Goal: Transaction & Acquisition: Purchase product/service

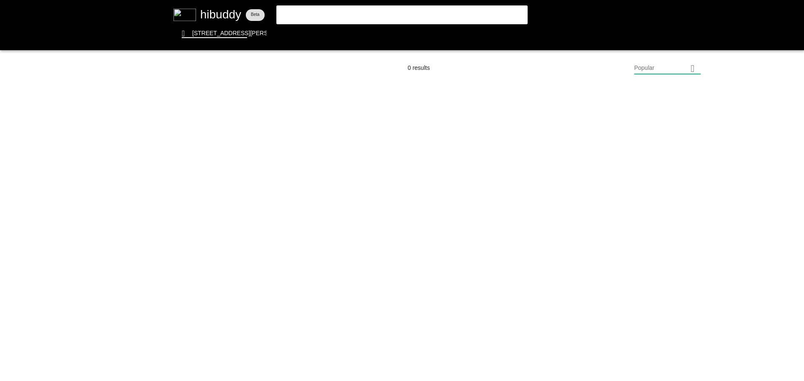
click at [214, 13] on flt-glass-pane at bounding box center [402, 190] width 804 height 381
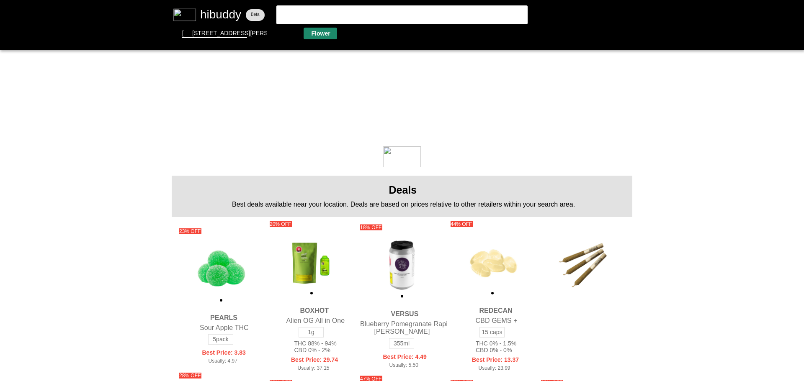
click at [311, 30] on flt-glass-pane at bounding box center [402, 190] width 804 height 381
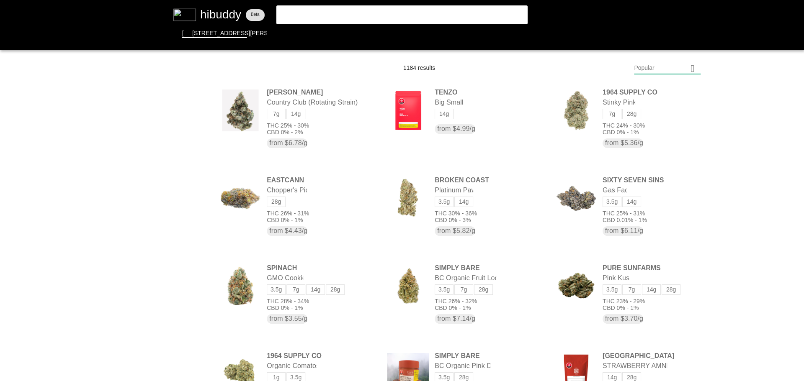
click at [664, 70] on flt-glass-pane at bounding box center [402, 190] width 804 height 381
click at [675, 291] on flt-glass-pane at bounding box center [402, 190] width 804 height 381
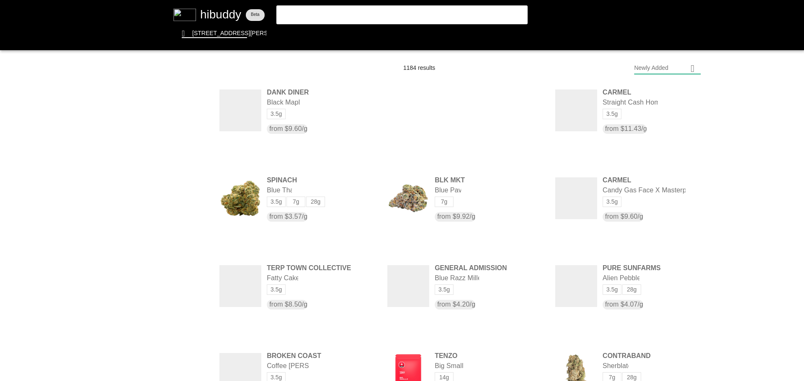
click at [194, 296] on flt-glass-pane at bounding box center [402, 190] width 804 height 381
click at [189, 359] on flt-glass-pane at bounding box center [402, 190] width 804 height 381
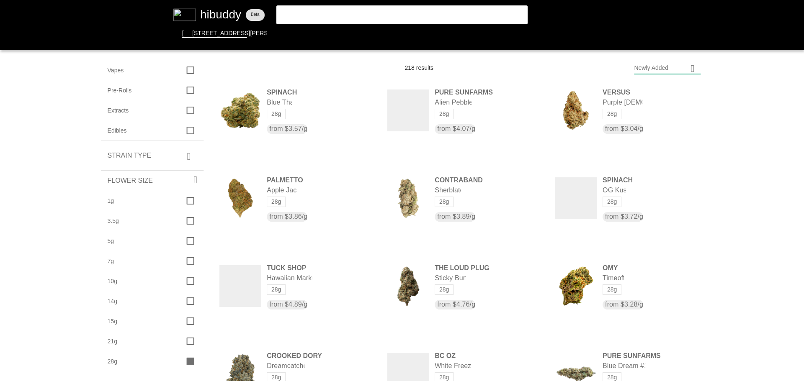
click at [658, 69] on flt-glass-pane at bounding box center [402, 190] width 804 height 381
click at [651, 93] on flt-glass-pane at bounding box center [402, 190] width 804 height 381
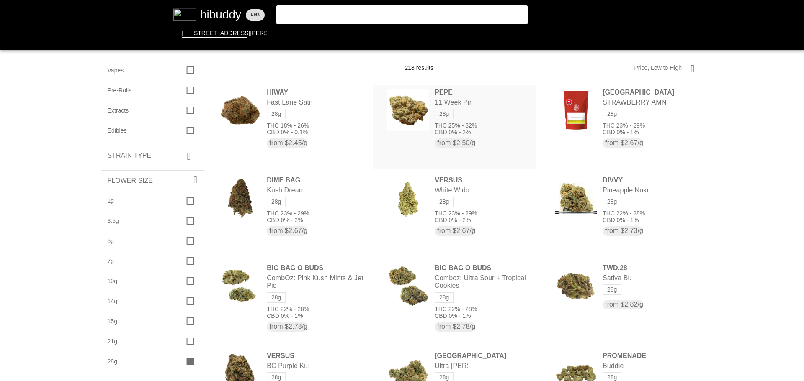
click at [483, 119] on flt-glass-pane at bounding box center [402, 190] width 804 height 381
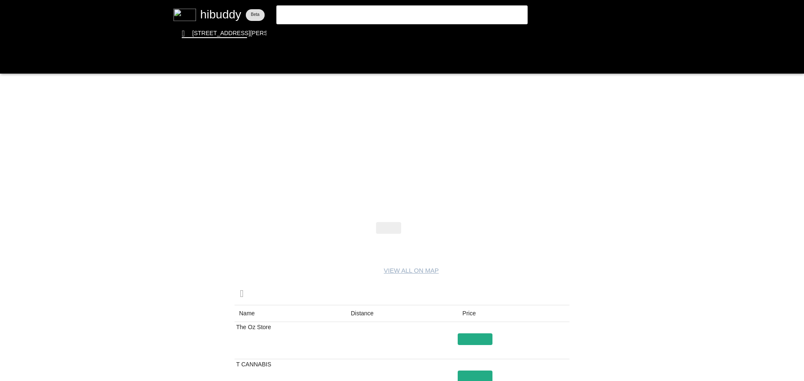
click at [421, 224] on flt-glass-pane at bounding box center [402, 190] width 804 height 381
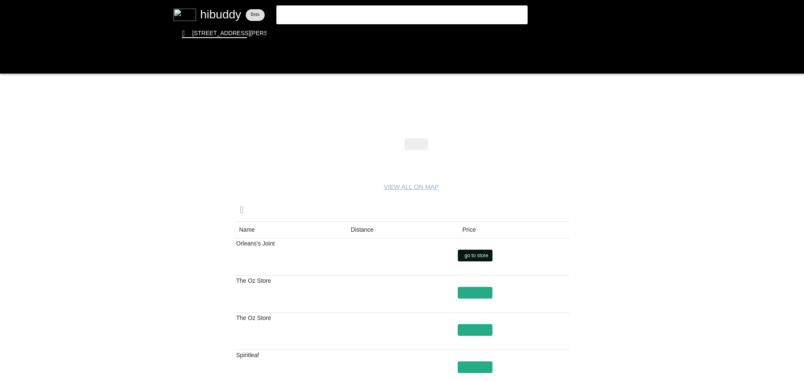
click at [465, 254] on flt-glass-pane at bounding box center [402, 190] width 804 height 381
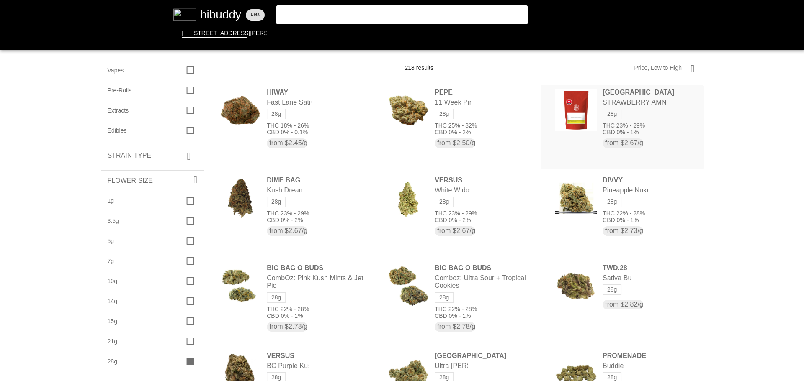
click at [644, 118] on flt-glass-pane at bounding box center [402, 190] width 804 height 381
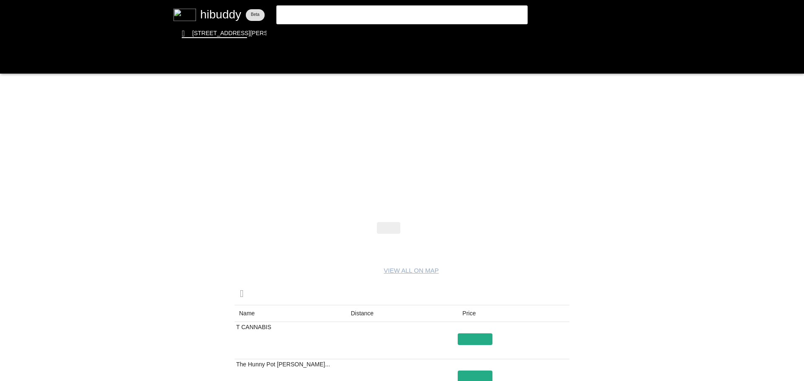
click at [423, 231] on flt-glass-pane at bounding box center [402, 190] width 804 height 381
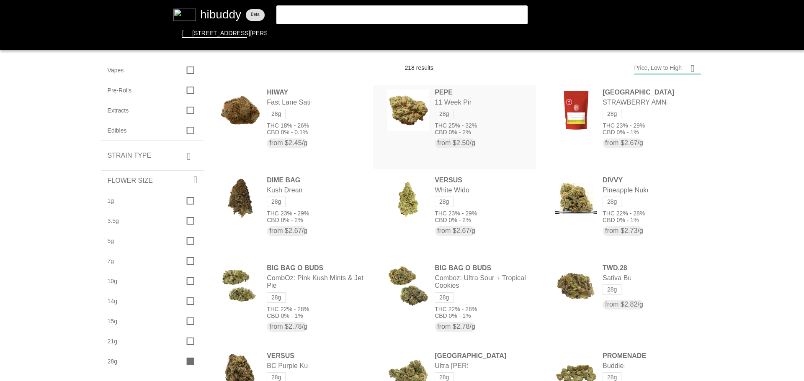
click at [453, 123] on flt-glass-pane at bounding box center [402, 190] width 804 height 381
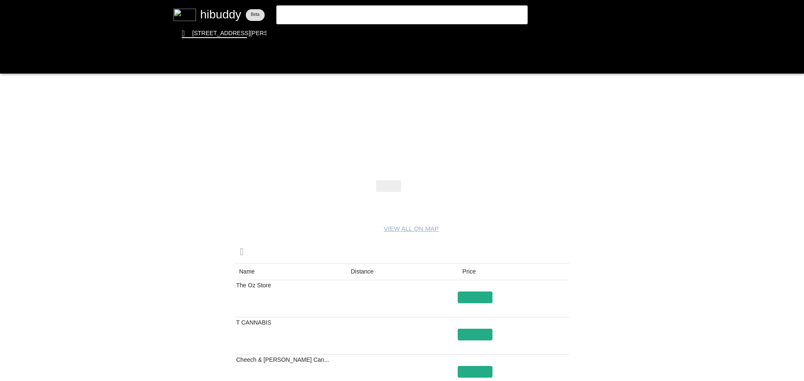
click at [421, 183] on flt-glass-pane at bounding box center [402, 190] width 804 height 381
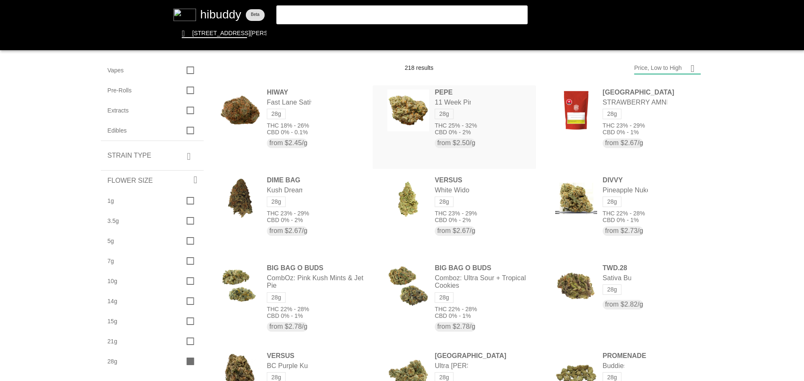
click at [459, 116] on flt-glass-pane at bounding box center [402, 190] width 804 height 381
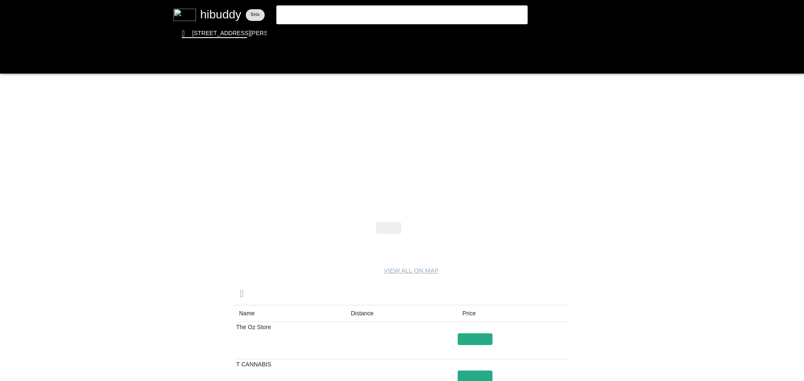
click at [411, 225] on flt-glass-pane at bounding box center [402, 190] width 804 height 381
click at [468, 338] on flt-glass-pane at bounding box center [402, 190] width 804 height 381
click at [312, 35] on flt-glass-pane at bounding box center [402, 190] width 804 height 381
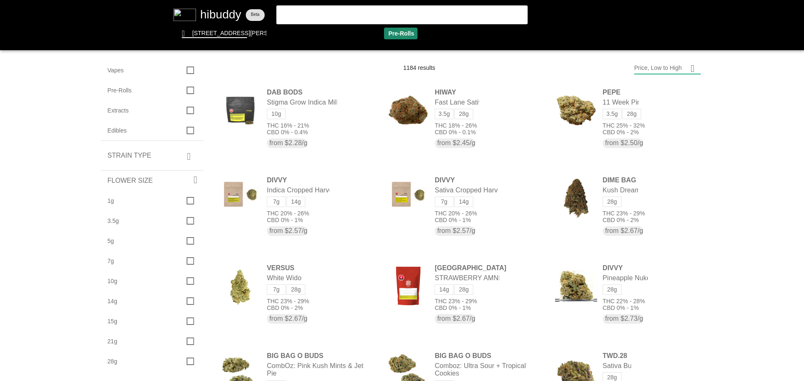
click at [404, 32] on flt-glass-pane at bounding box center [402, 190] width 804 height 381
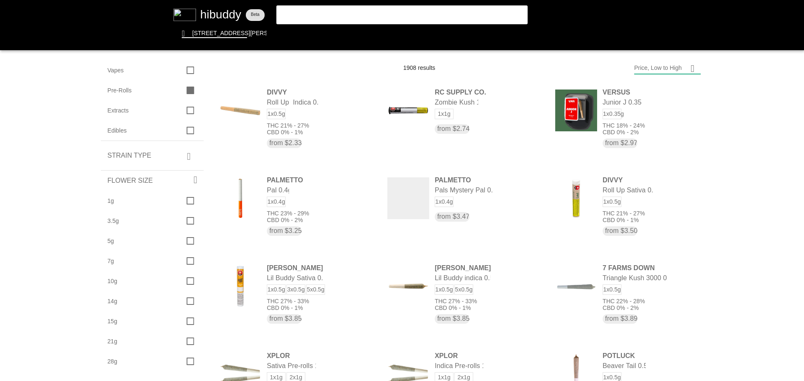
click at [666, 64] on flt-glass-pane at bounding box center [402, 190] width 804 height 381
click at [646, 289] on flt-glass-pane at bounding box center [402, 190] width 804 height 381
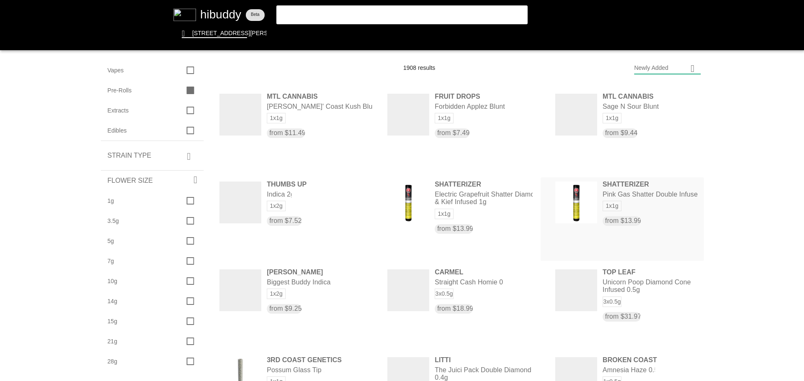
click at [617, 203] on flt-glass-pane at bounding box center [402, 190] width 804 height 381
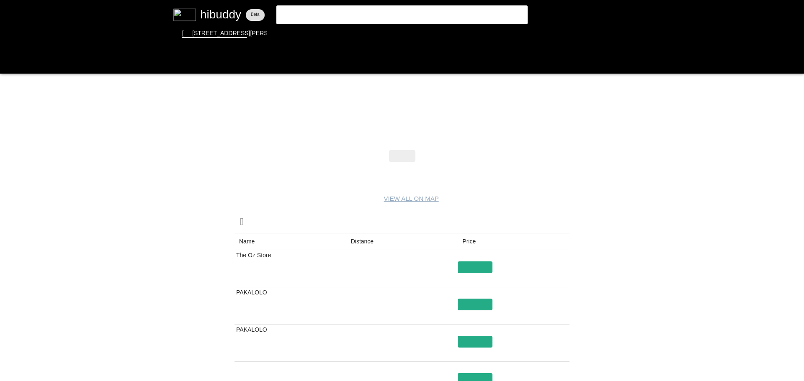
drag, startPoint x: 448, startPoint y: 238, endPoint x: 453, endPoint y: 242, distance: 5.7
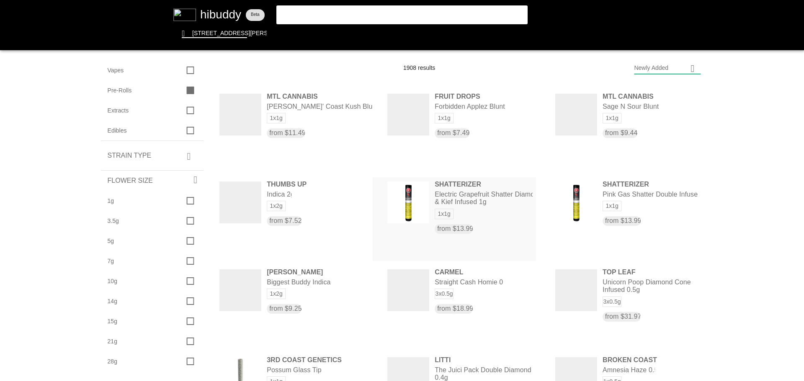
click at [463, 211] on flt-glass-pane at bounding box center [402, 190] width 804 height 381
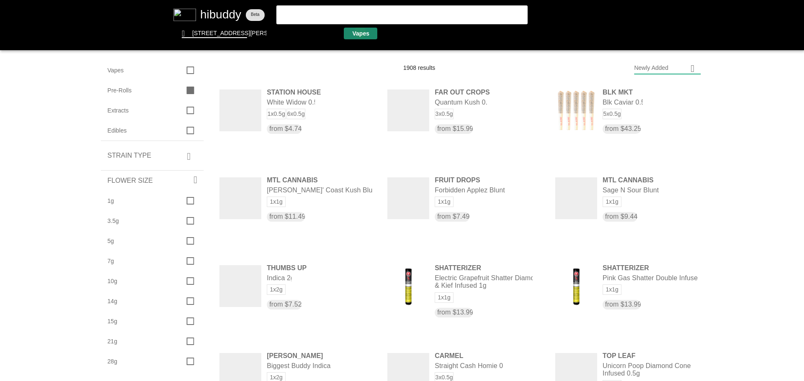
click at [360, 32] on flt-glass-pane at bounding box center [402, 190] width 804 height 381
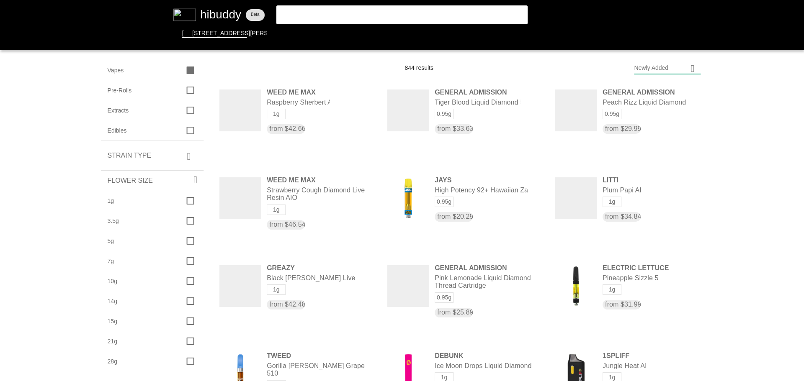
click at [383, 17] on flt-glass-pane at bounding box center [402, 190] width 804 height 381
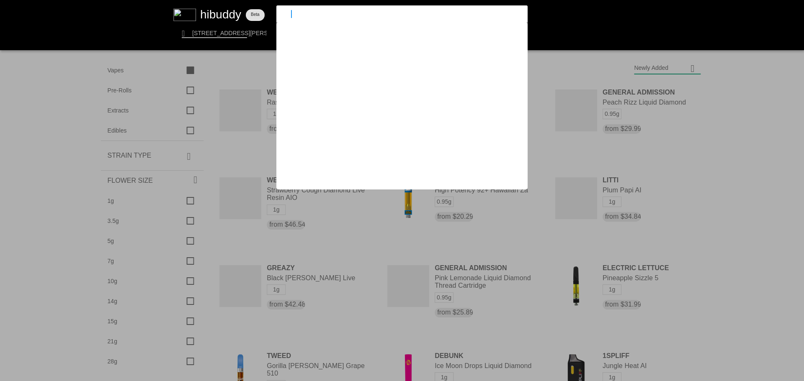
type input "nugz"
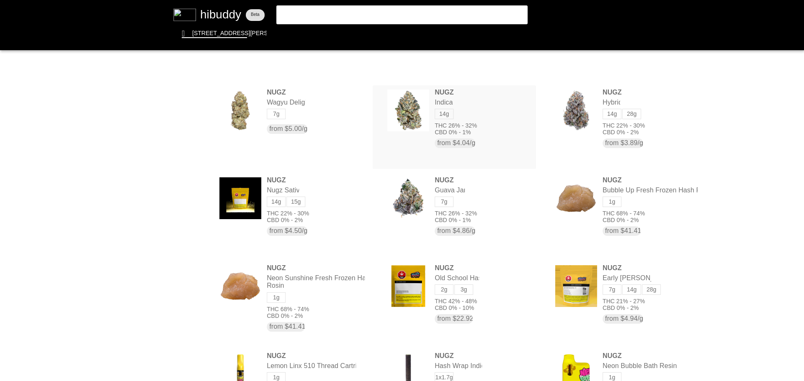
click at [455, 91] on flt-glass-pane at bounding box center [402, 190] width 804 height 381
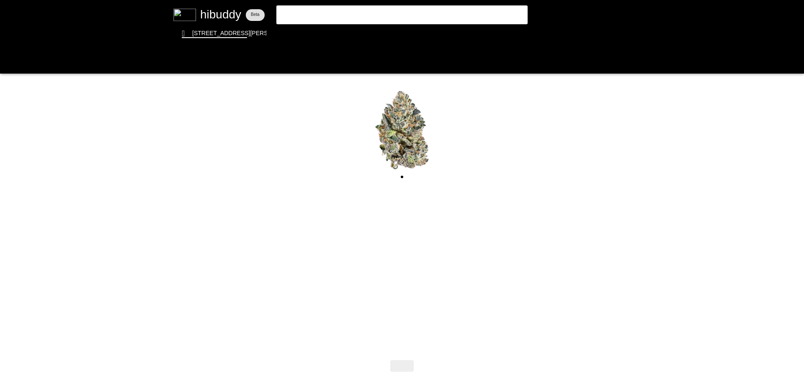
click at [406, 198] on flt-glass-pane at bounding box center [402, 190] width 804 height 381
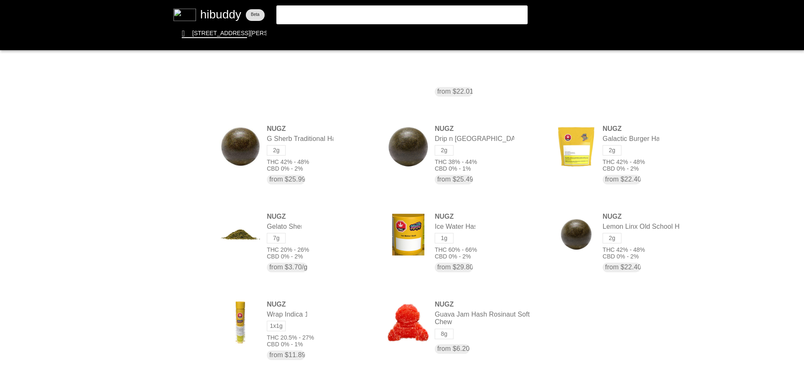
click at [327, 14] on flt-glass-pane at bounding box center [402, 190] width 804 height 381
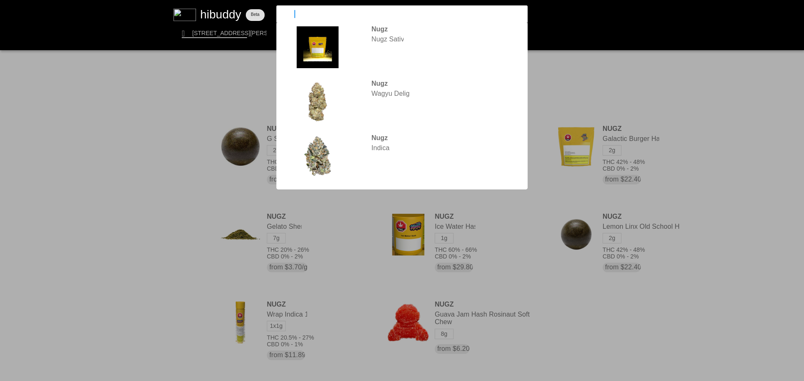
click at [327, 14] on input "nugz" at bounding box center [395, 14] width 230 height 8
drag, startPoint x: 272, startPoint y: 14, endPoint x: 241, endPoint y: 11, distance: 31.5
click at [241, 11] on flt-glass-pane at bounding box center [402, 190] width 804 height 381
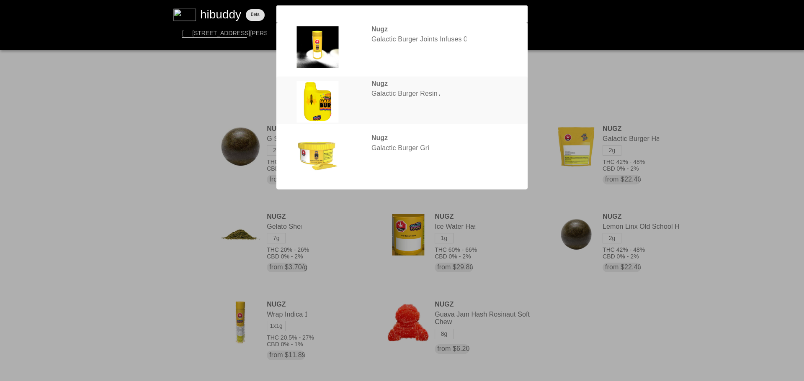
type input "galactic bur"
click at [390, 99] on flt-glass-pane at bounding box center [402, 190] width 804 height 381
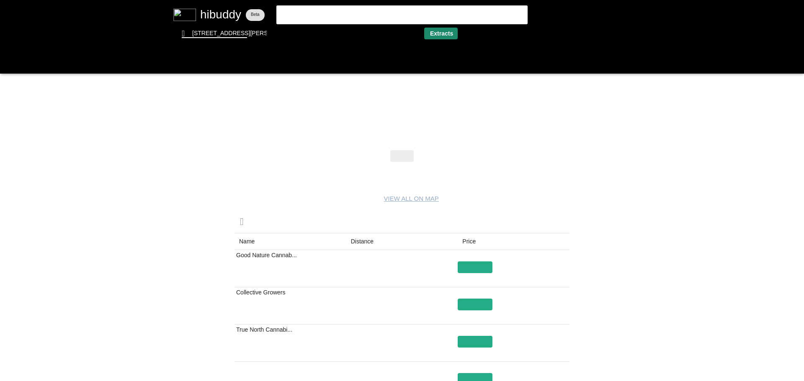
click at [442, 33] on flt-glass-pane at bounding box center [402, 190] width 804 height 381
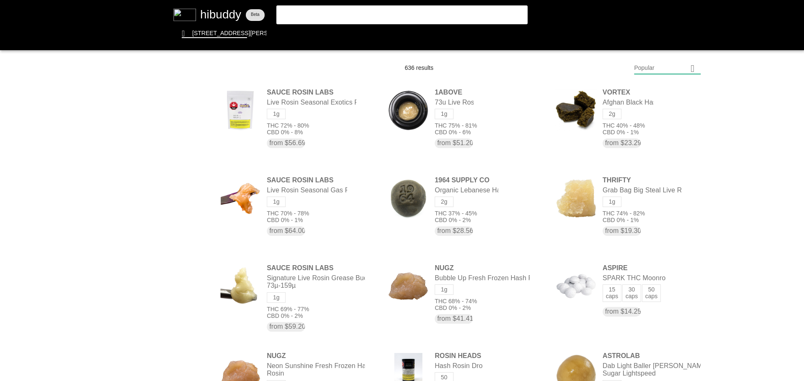
click at [666, 74] on flt-glass-pane at bounding box center [402, 190] width 804 height 381
click at [663, 286] on flt-glass-pane at bounding box center [402, 190] width 804 height 381
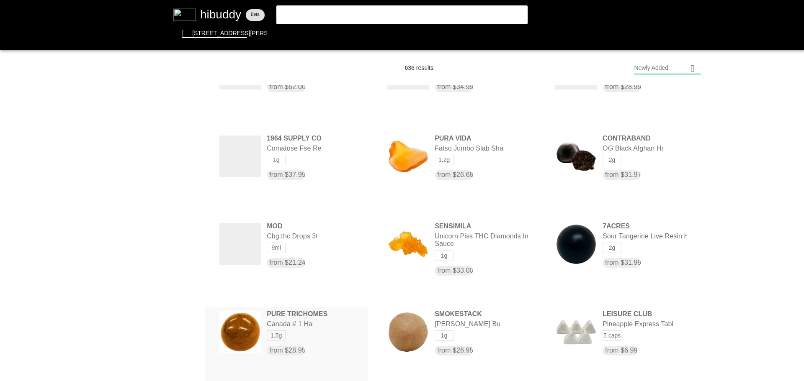
click at [324, 339] on flt-glass-pane at bounding box center [402, 190] width 804 height 381
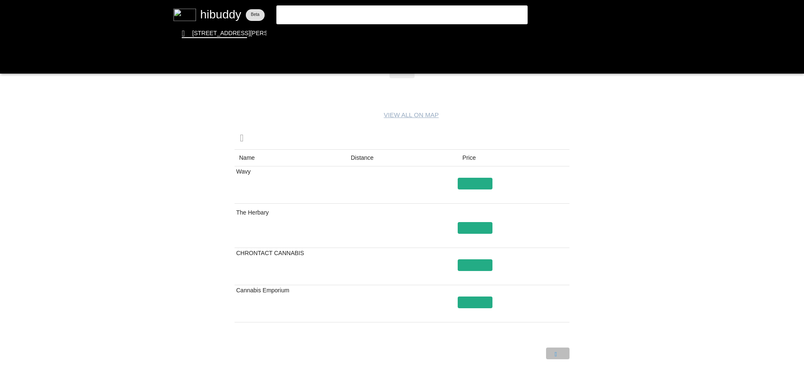
click at [561, 355] on flt-glass-pane at bounding box center [402, 190] width 804 height 381
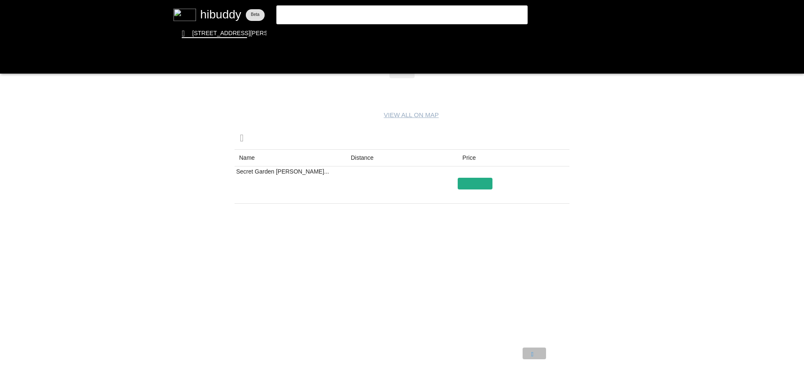
click at [536, 357] on flt-glass-pane at bounding box center [402, 190] width 804 height 381
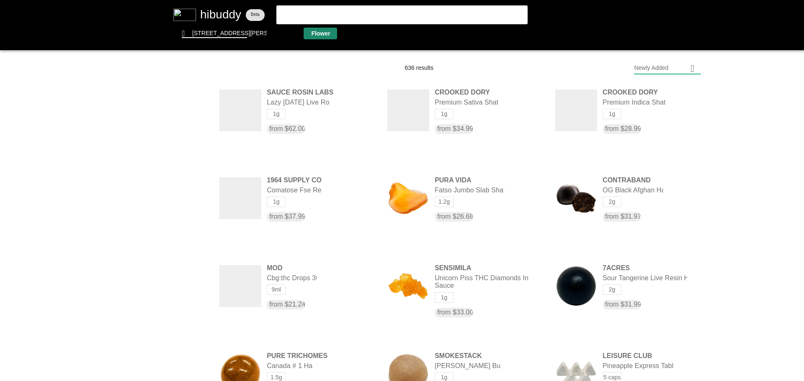
click at [316, 36] on flt-glass-pane at bounding box center [402, 190] width 804 height 381
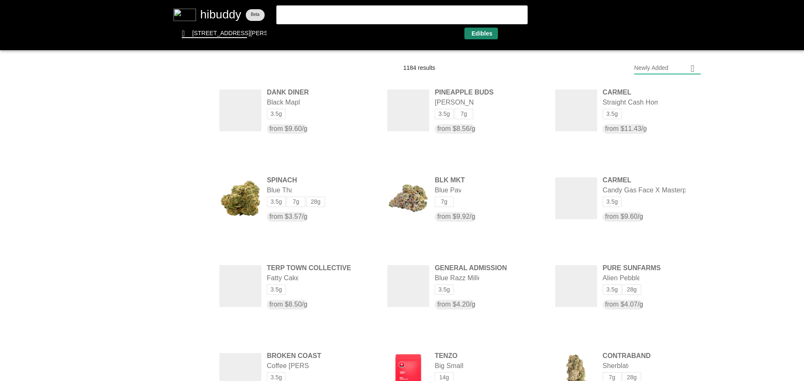
click at [476, 30] on flt-glass-pane at bounding box center [402, 190] width 804 height 381
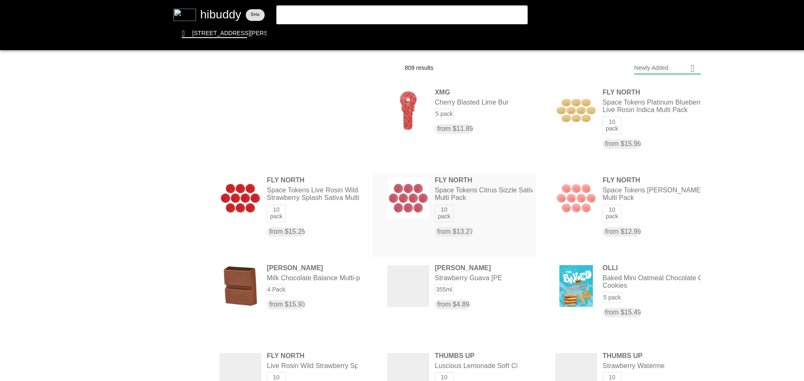
click at [473, 197] on flt-glass-pane at bounding box center [402, 190] width 804 height 381
click at [640, 212] on flt-glass-pane at bounding box center [402, 190] width 804 height 381
click at [336, 204] on flt-glass-pane at bounding box center [402, 190] width 804 height 381
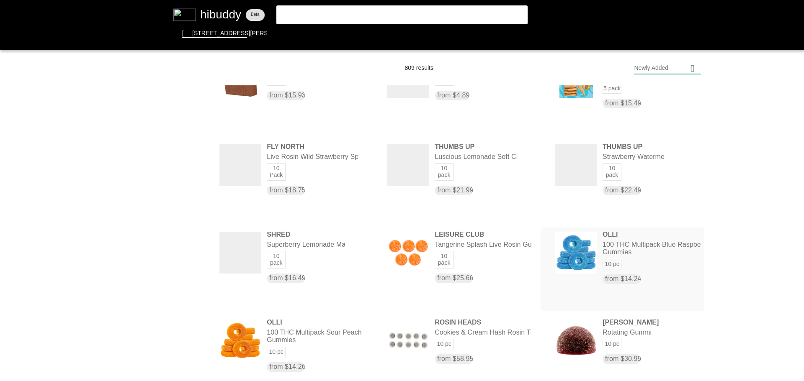
click at [622, 255] on flt-glass-pane at bounding box center [402, 190] width 804 height 381
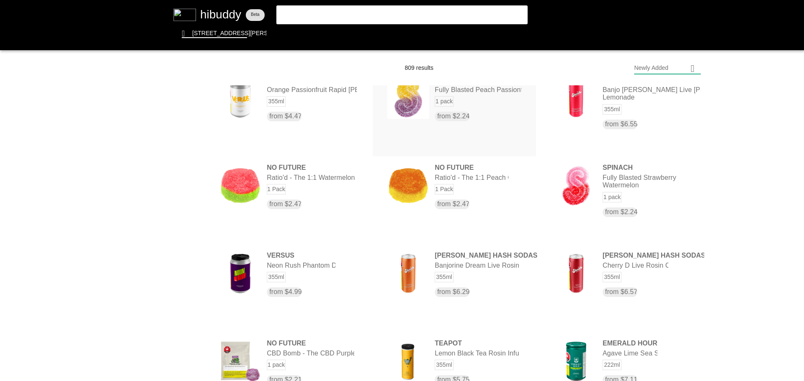
click at [484, 116] on flt-glass-pane at bounding box center [402, 190] width 804 height 381
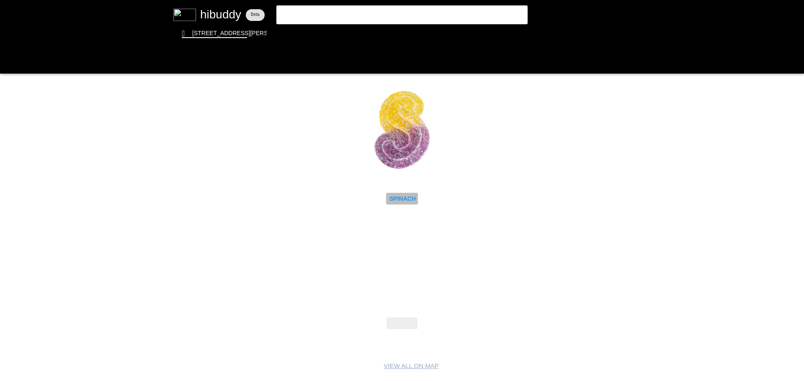
click at [411, 197] on flt-glass-pane at bounding box center [402, 190] width 804 height 381
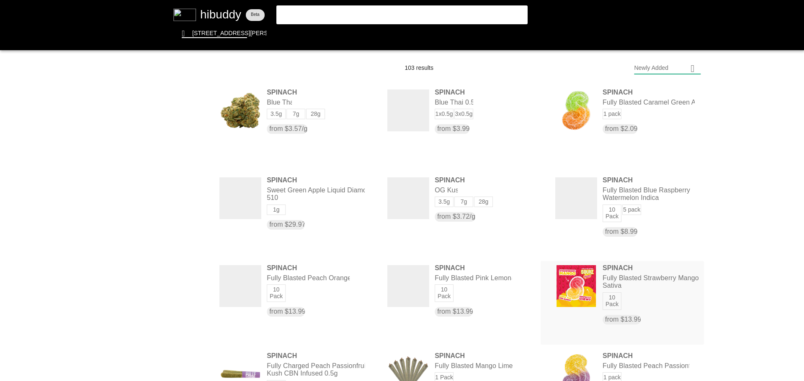
click at [646, 297] on flt-glass-pane at bounding box center [402, 190] width 804 height 381
click at [486, 280] on flt-glass-pane at bounding box center [402, 190] width 804 height 381
click at [334, 292] on flt-glass-pane at bounding box center [402, 190] width 804 height 381
click at [652, 202] on flt-glass-pane at bounding box center [402, 190] width 804 height 381
drag, startPoint x: 386, startPoint y: 194, endPoint x: 394, endPoint y: 198, distance: 8.8
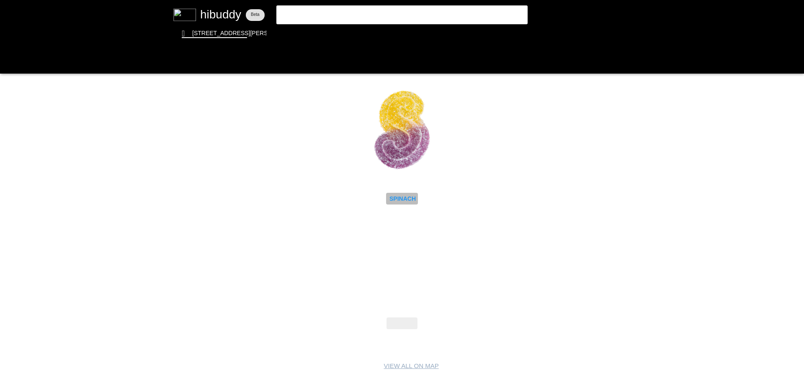
drag, startPoint x: 396, startPoint y: 197, endPoint x: 401, endPoint y: 199, distance: 5.4
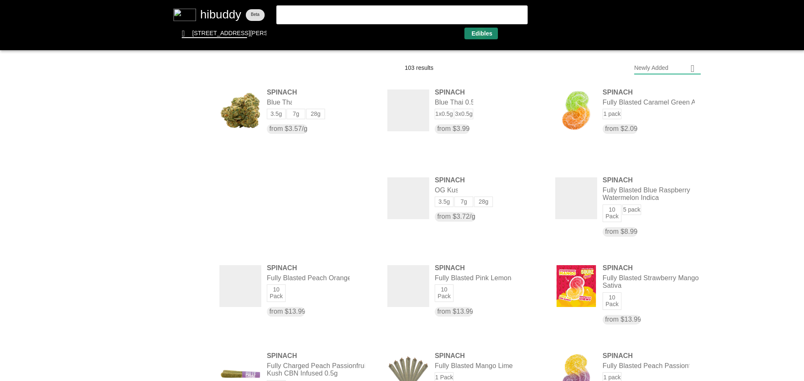
click at [481, 33] on flt-glass-pane at bounding box center [402, 190] width 804 height 381
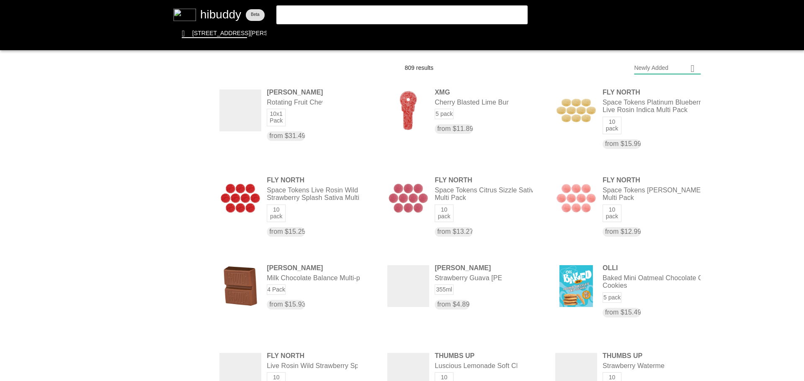
click at [665, 73] on flt-glass-pane at bounding box center [402, 190] width 804 height 381
click at [656, 114] on flt-glass-pane at bounding box center [402, 190] width 804 height 381
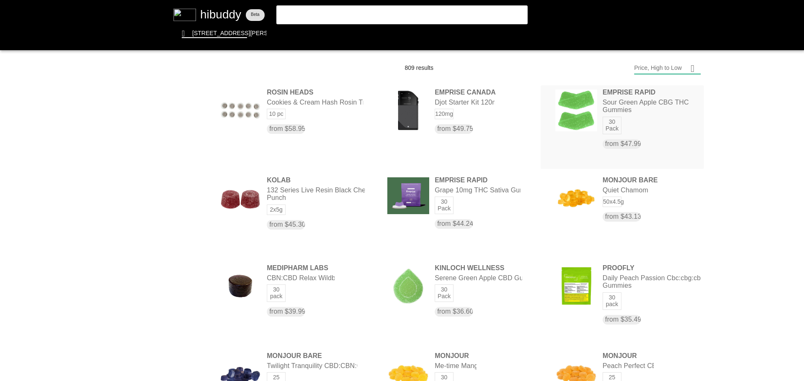
click at [639, 99] on flt-glass-pane at bounding box center [402, 190] width 804 height 381
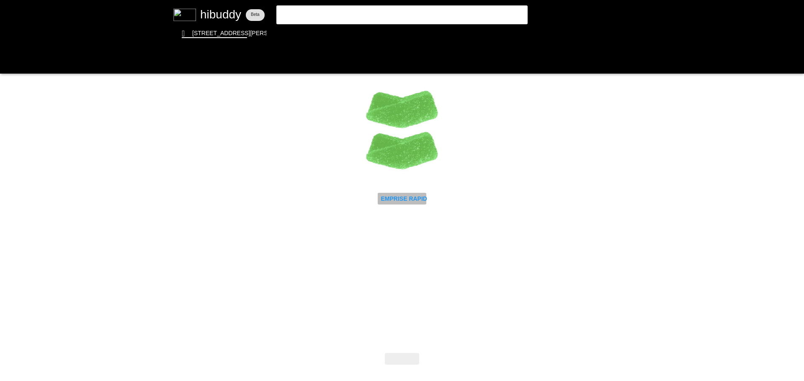
click at [416, 200] on flt-glass-pane at bounding box center [402, 190] width 804 height 381
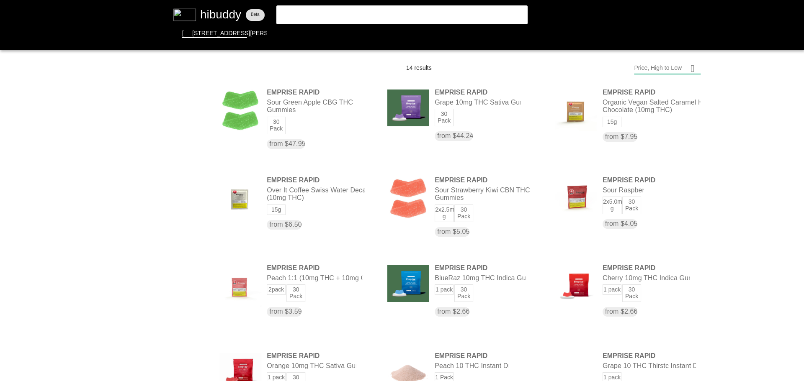
click at [653, 64] on flt-glass-pane at bounding box center [402, 190] width 804 height 381
click at [659, 292] on flt-glass-pane at bounding box center [402, 190] width 804 height 381
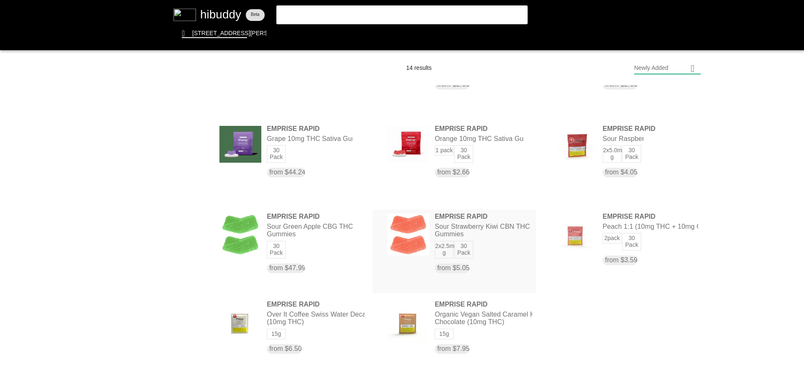
click at [500, 227] on flt-glass-pane at bounding box center [402, 190] width 804 height 381
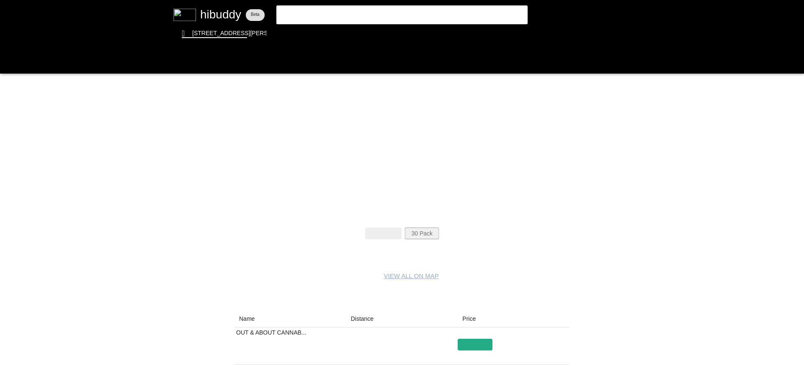
click at [417, 232] on flt-glass-pane at bounding box center [402, 190] width 804 height 381
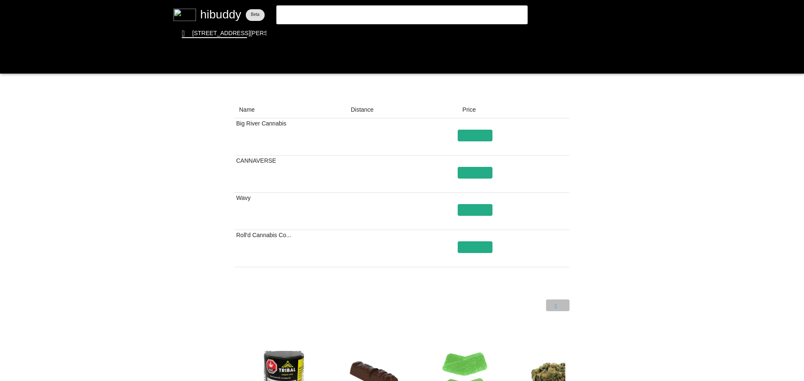
click at [555, 304] on flt-glass-pane at bounding box center [402, 190] width 804 height 381
click at [535, 307] on flt-glass-pane at bounding box center [402, 190] width 804 height 381
